Goal: Information Seeking & Learning: Learn about a topic

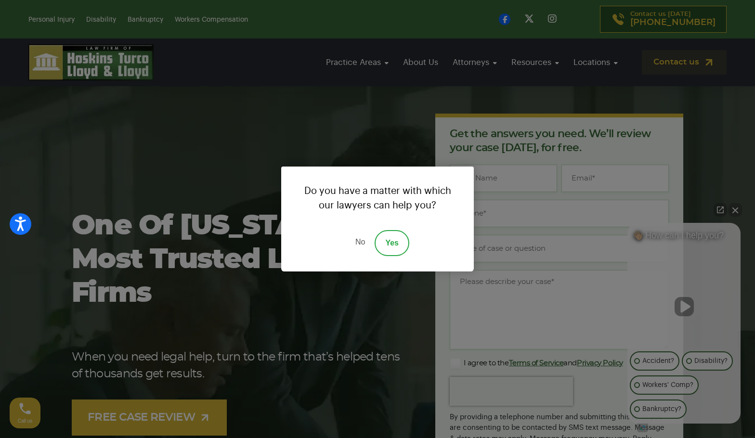
drag, startPoint x: 357, startPoint y: 247, endPoint x: 391, endPoint y: 130, distance: 121.3
click at [357, 245] on link "No" at bounding box center [360, 243] width 29 height 26
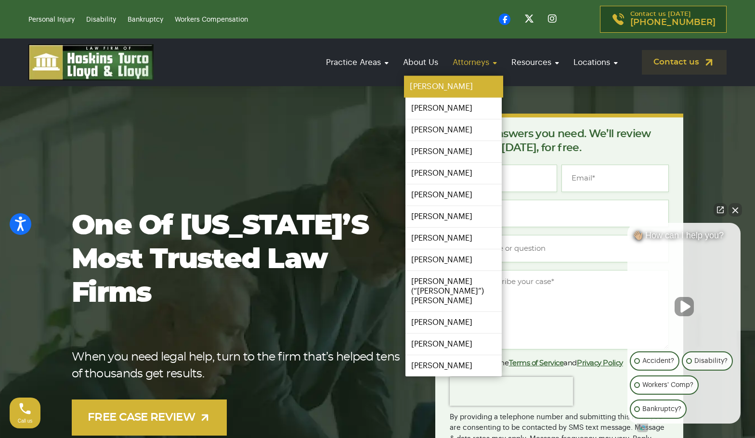
click at [453, 82] on link "[PERSON_NAME]" at bounding box center [453, 87] width 99 height 22
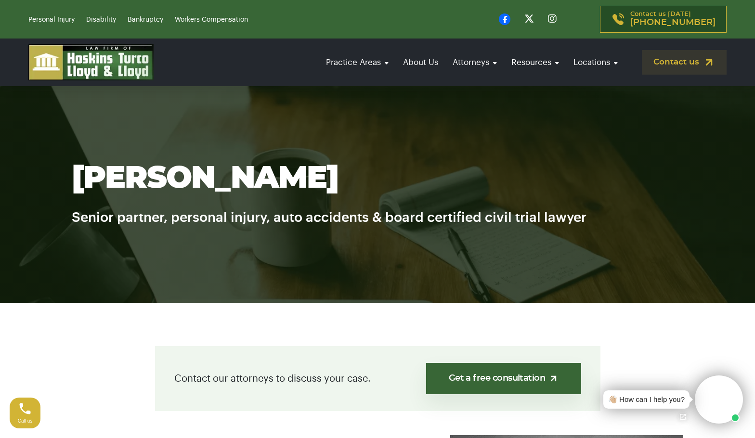
click at [247, 168] on h1 "[PERSON_NAME]" at bounding box center [378, 179] width 612 height 34
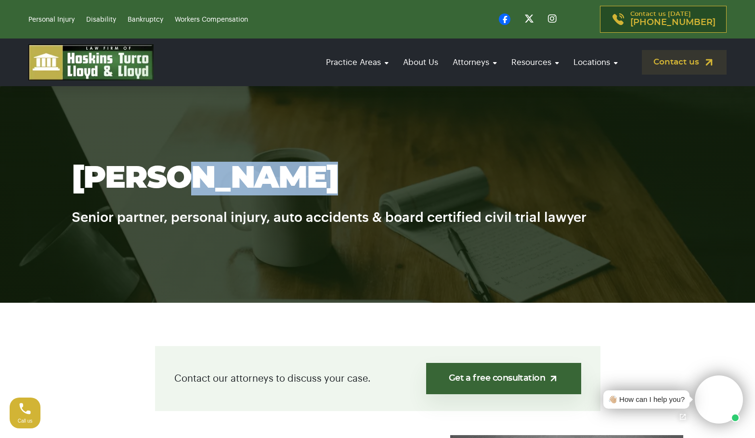
click at [247, 168] on h1 "[PERSON_NAME]" at bounding box center [378, 179] width 612 height 34
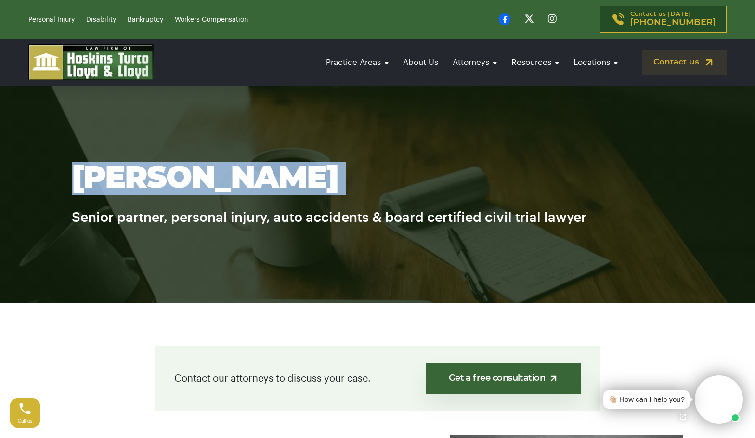
drag, startPoint x: 247, startPoint y: 168, endPoint x: 245, endPoint y: 133, distance: 34.8
click at [247, 168] on h1 "[PERSON_NAME]" at bounding box center [378, 179] width 612 height 34
copy div "[PERSON_NAME]"
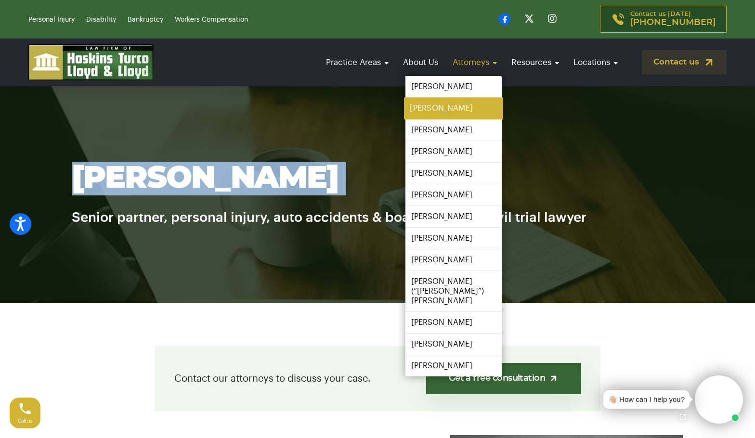
click at [444, 113] on link "[PERSON_NAME]" at bounding box center [453, 109] width 99 height 22
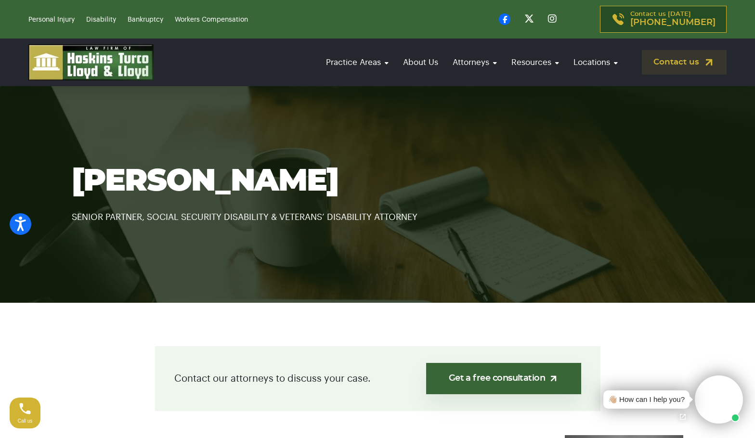
drag, startPoint x: 230, startPoint y: 161, endPoint x: 216, endPoint y: 176, distance: 20.1
click at [229, 161] on section "Louis Turco SENIOR PARTNER, SOCIAL SECURITY DISABILITY & VETERANS’ DISABILITY A…" at bounding box center [377, 194] width 755 height 217
click at [215, 179] on h1 "[PERSON_NAME]" at bounding box center [378, 182] width 612 height 34
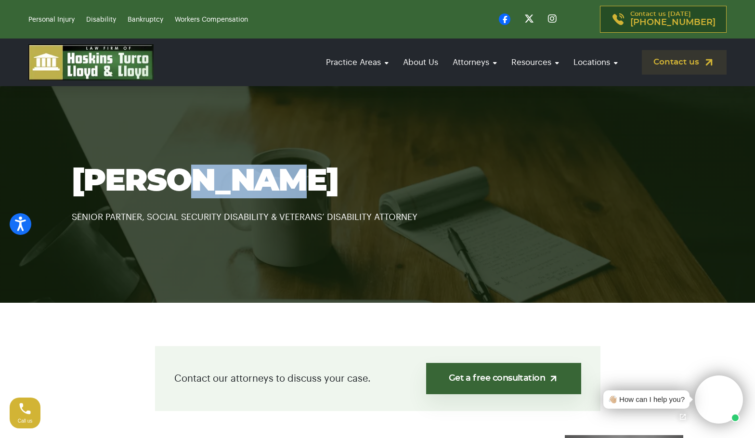
click at [215, 179] on h1 "[PERSON_NAME]" at bounding box center [378, 182] width 612 height 34
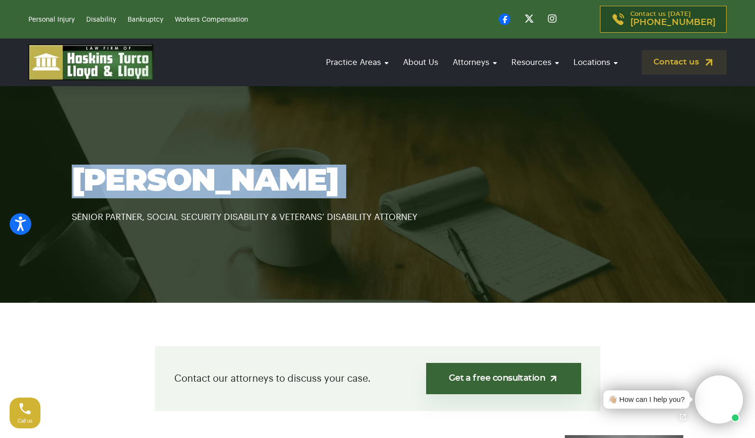
drag, startPoint x: 215, startPoint y: 179, endPoint x: 192, endPoint y: 29, distance: 152.0
click at [216, 177] on h1 "[PERSON_NAME]" at bounding box center [378, 182] width 612 height 34
copy div "[PERSON_NAME]"
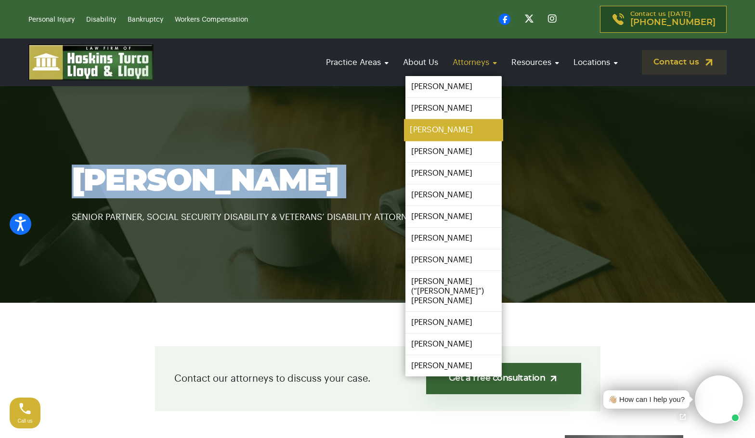
click at [438, 132] on link "[PERSON_NAME]" at bounding box center [453, 130] width 99 height 22
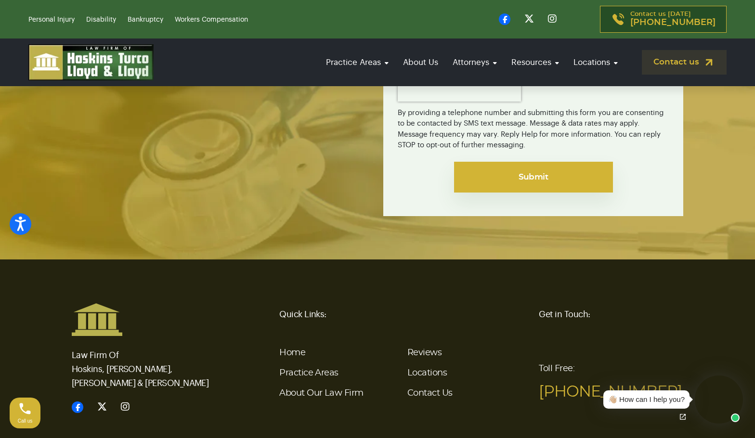
scroll to position [2085, 0]
